Goal: Book appointment/travel/reservation

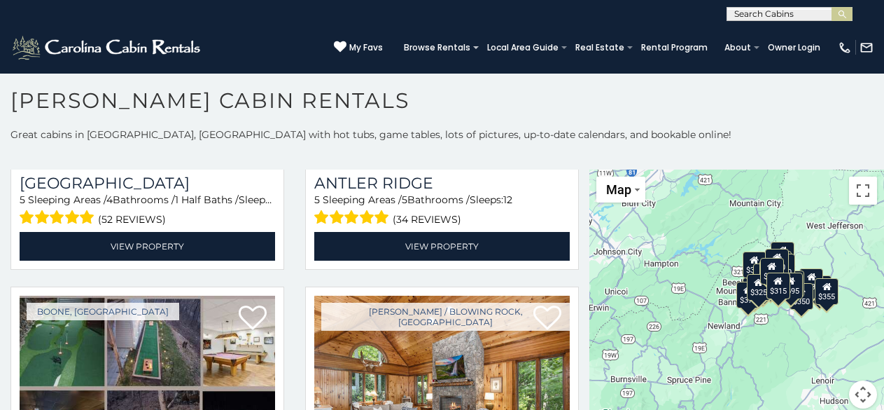
scroll to position [14, 0]
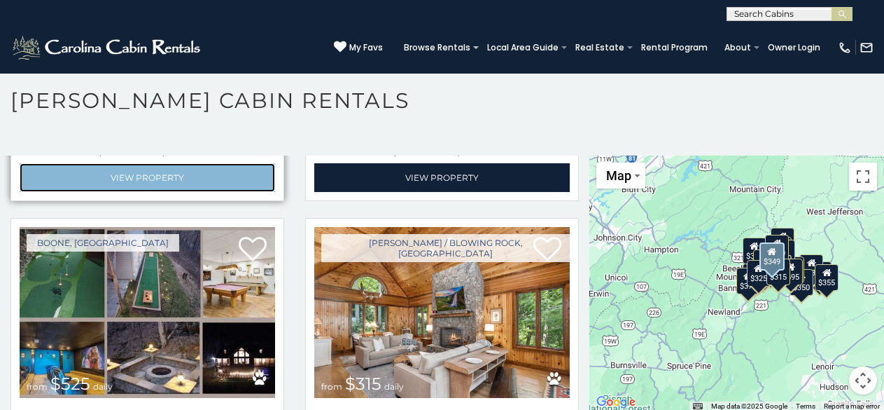
click at [22, 163] on link "View Property" at bounding box center [148, 177] width 256 height 29
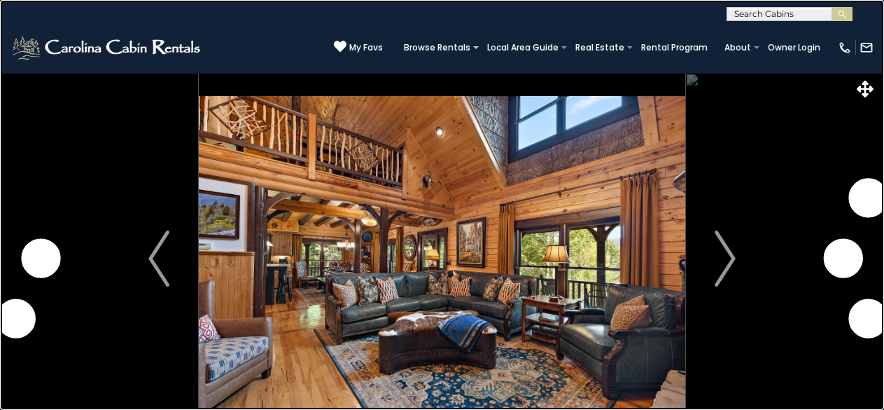
click at [342, 318] on link at bounding box center [442, 205] width 884 height 410
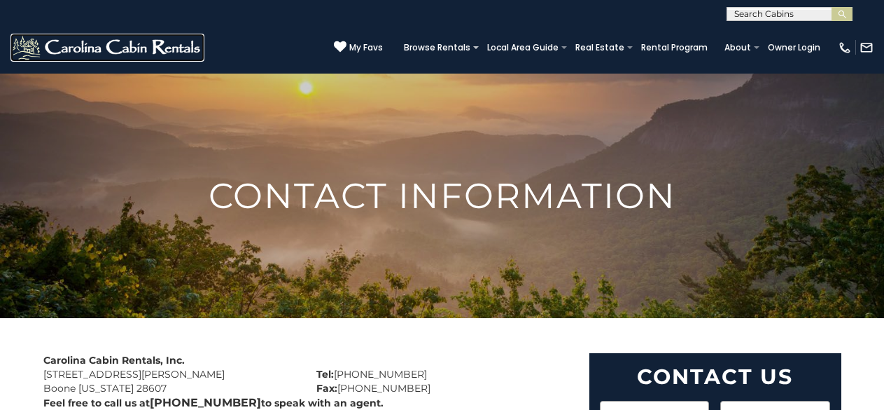
click at [57, 39] on img at bounding box center [108, 48] width 194 height 28
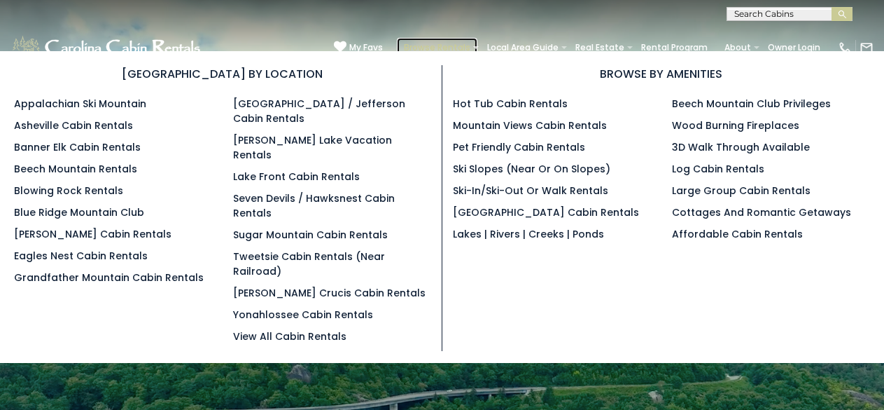
click at [477, 42] on link "Browse Rentals" at bounding box center [437, 48] width 81 height 20
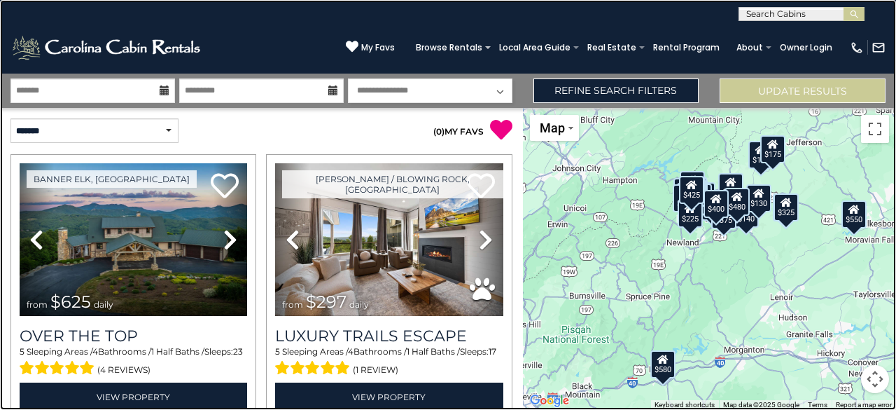
click at [214, 212] on link at bounding box center [448, 205] width 896 height 410
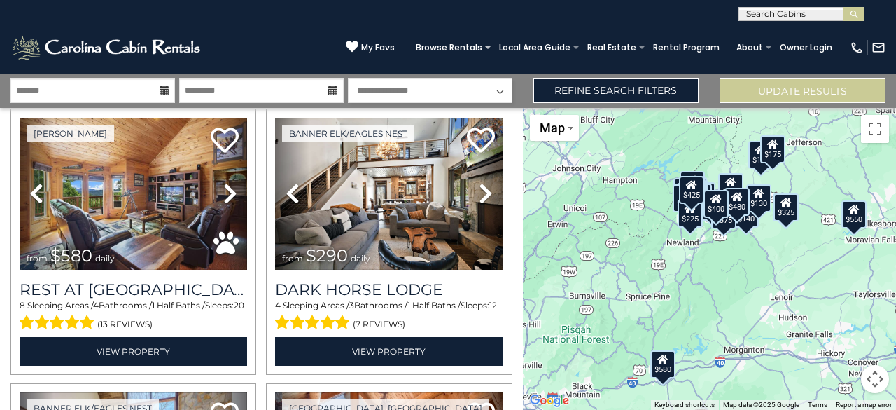
scroll to position [872, 0]
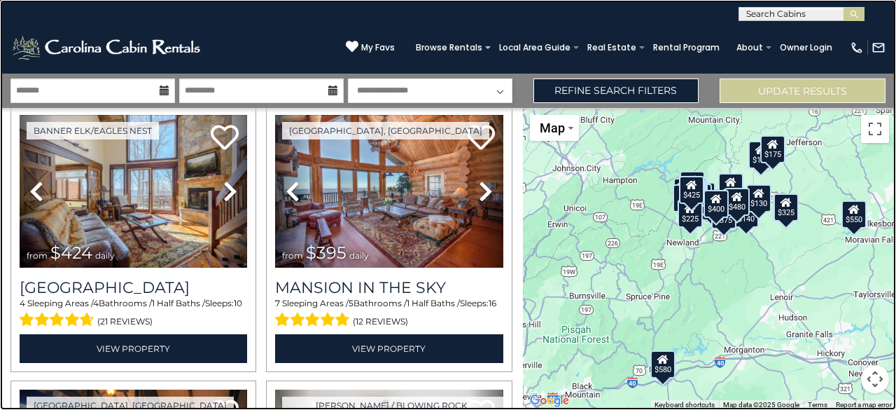
click at [67, 110] on link at bounding box center [448, 205] width 896 height 410
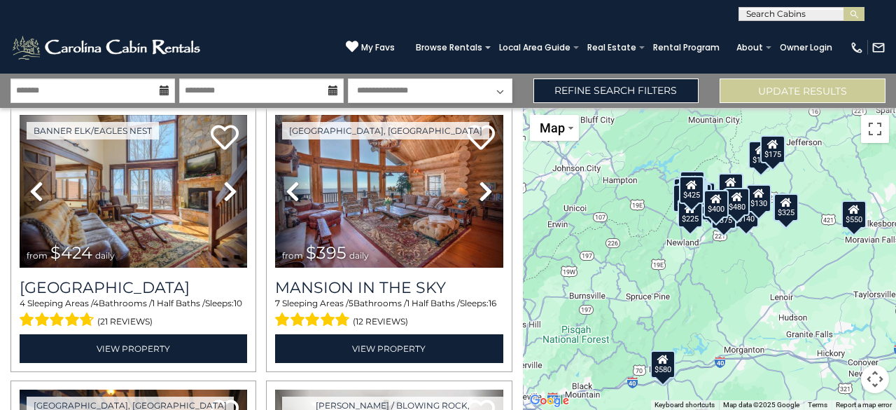
scroll to position [595, 0]
